Goal: Use online tool/utility: Utilize a website feature to perform a specific function

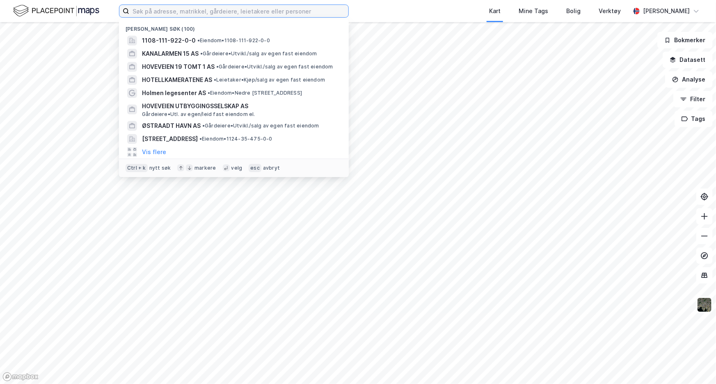
click at [207, 11] on input at bounding box center [238, 11] width 219 height 12
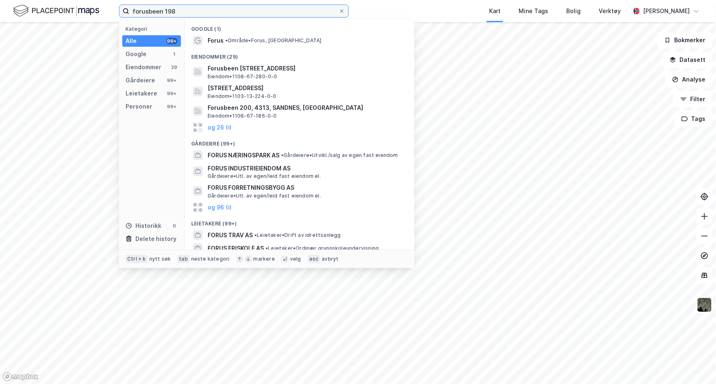
type input "forusbeen 198"
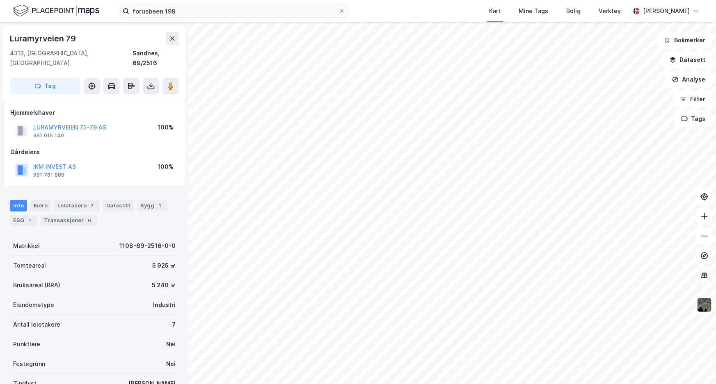
click at [704, 274] on icon at bounding box center [704, 276] width 8 height 8
click at [704, 98] on button "Filter" at bounding box center [692, 99] width 39 height 16
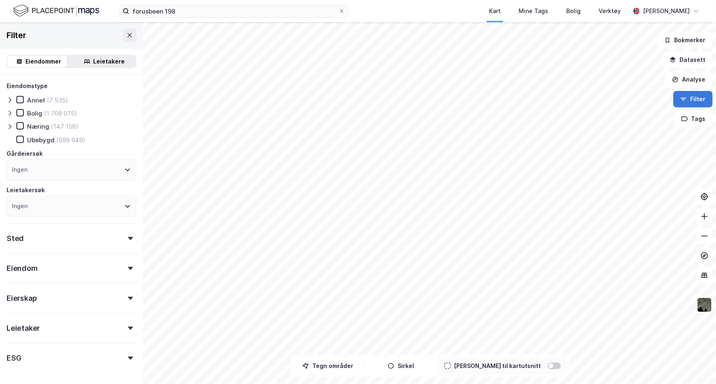
click at [703, 98] on button "Filter" at bounding box center [692, 99] width 39 height 16
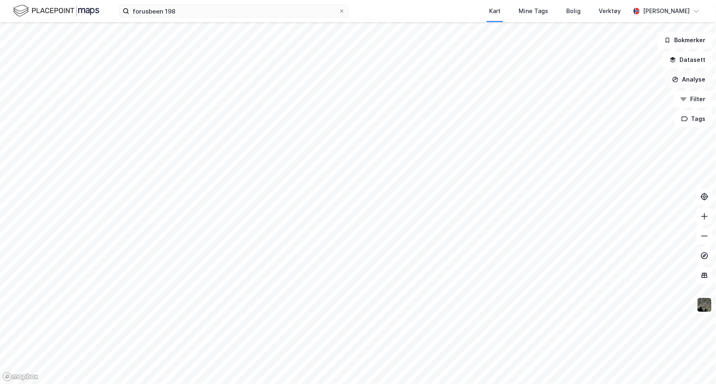
click at [701, 79] on button "Analyse" at bounding box center [689, 79] width 48 height 16
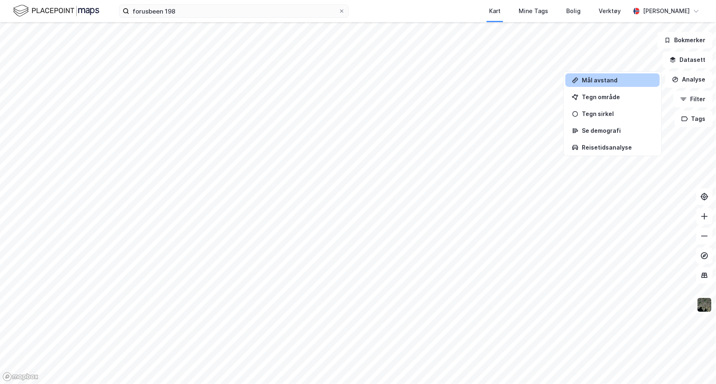
click at [633, 82] on div "Mål avstand" at bounding box center [617, 80] width 71 height 7
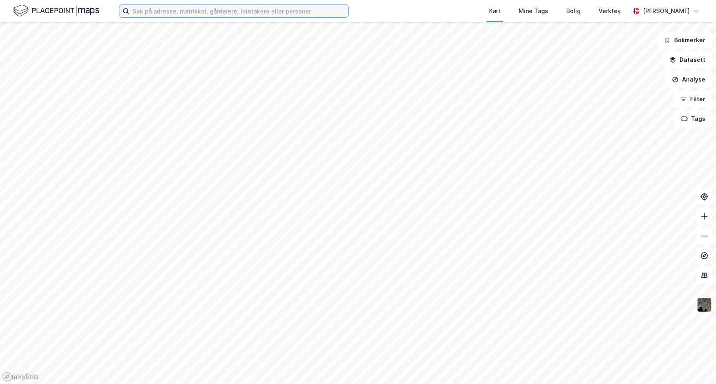
click at [176, 10] on input at bounding box center [238, 11] width 219 height 12
